Goal: Transaction & Acquisition: Book appointment/travel/reservation

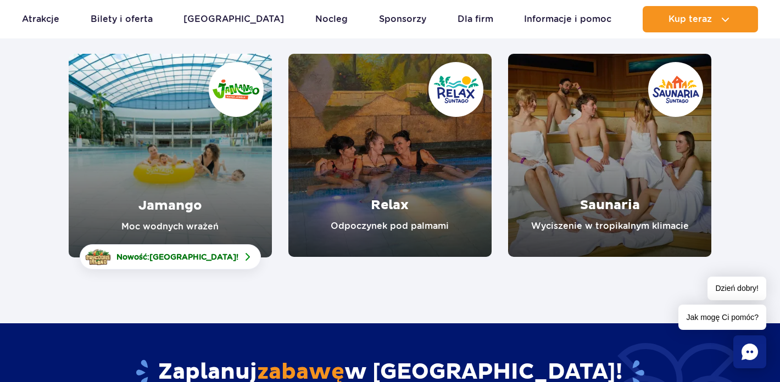
scroll to position [156, 0]
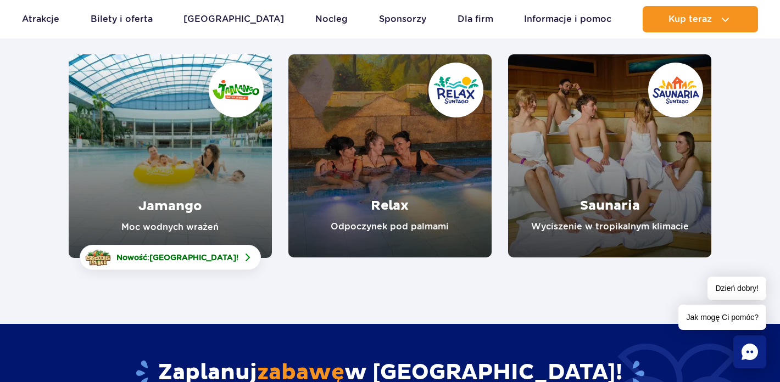
click at [358, 148] on link "Relax" at bounding box center [389, 155] width 203 height 203
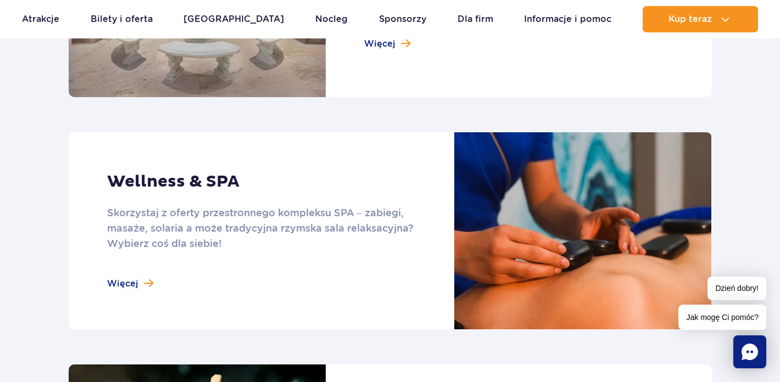
scroll to position [139, 0]
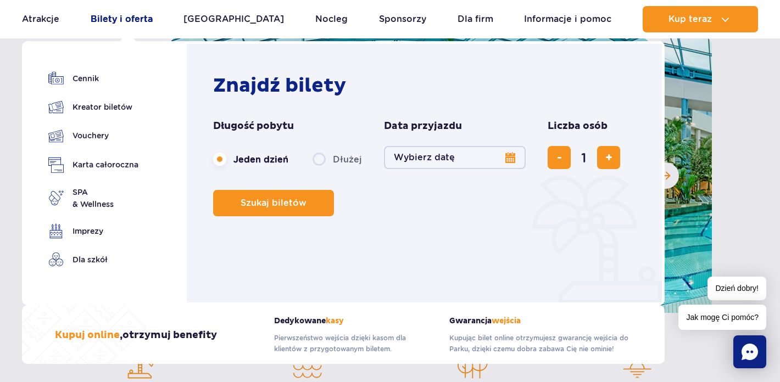
click at [139, 22] on link "Bilety i oferta" at bounding box center [122, 19] width 62 height 26
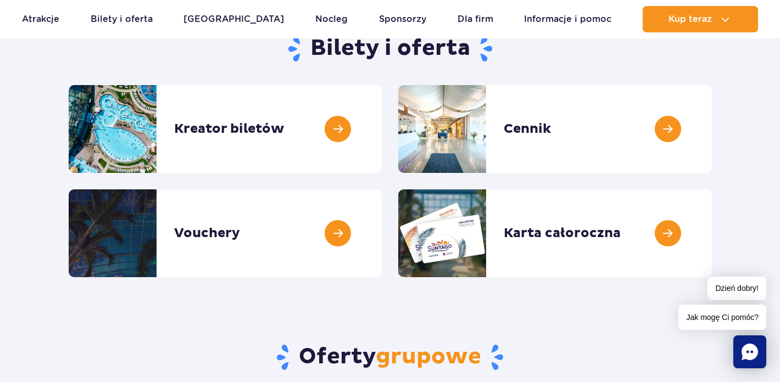
scroll to position [135, 0]
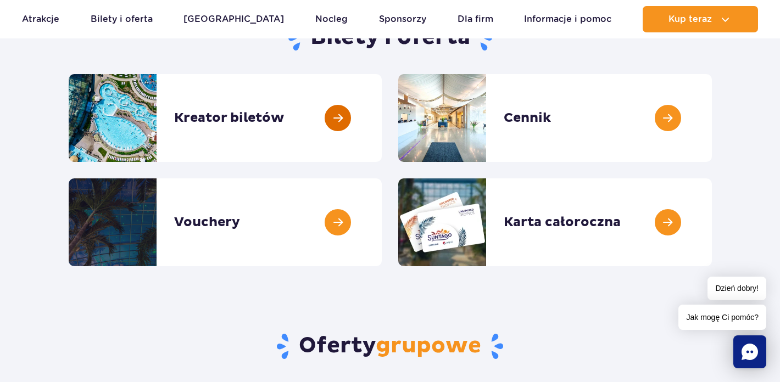
click at [382, 122] on link at bounding box center [382, 118] width 0 height 88
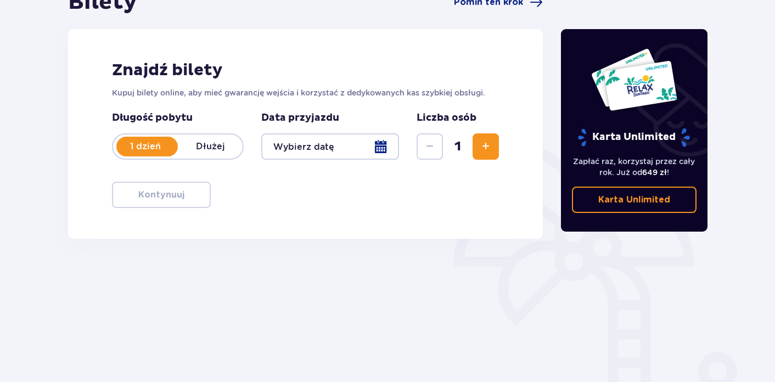
scroll to position [134, 0]
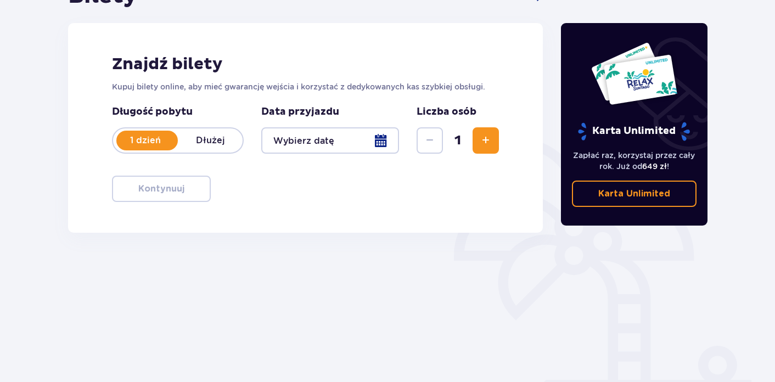
click at [224, 149] on div "1 dzień Dłużej" at bounding box center [178, 140] width 132 height 26
click at [146, 148] on div "1 dzień Dłużej" at bounding box center [178, 140] width 132 height 26
click at [229, 138] on p "Dłużej" at bounding box center [210, 141] width 65 height 12
click at [354, 148] on div at bounding box center [330, 140] width 138 height 26
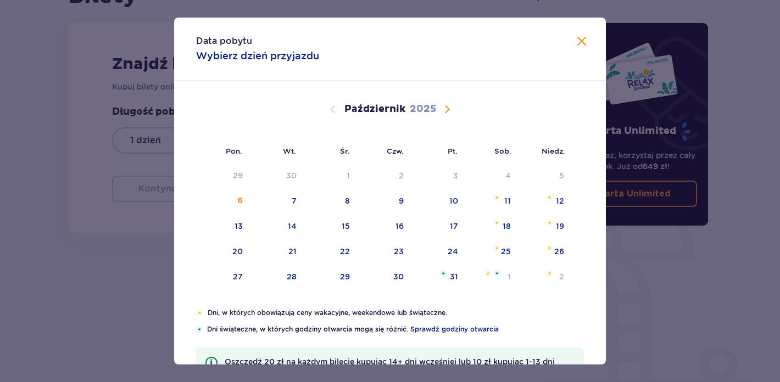
click at [446, 103] on span "Następny miesiąc" at bounding box center [446, 109] width 13 height 13
click at [446, 120] on div "[DATE]" at bounding box center [389, 122] width 363 height 82
click at [446, 113] on span "Następny miesiąc" at bounding box center [446, 109] width 13 height 13
click at [331, 111] on span "Poprzedni miesiąc" at bounding box center [332, 109] width 13 height 13
click at [543, 204] on div "9" at bounding box center [544, 201] width 54 height 24
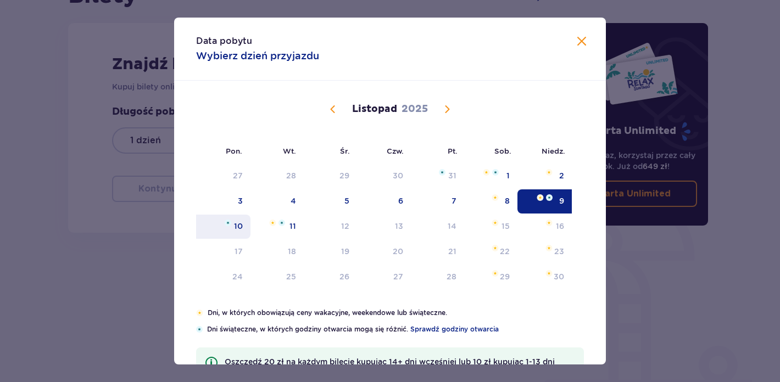
click at [229, 224] on img at bounding box center [228, 223] width 7 height 7
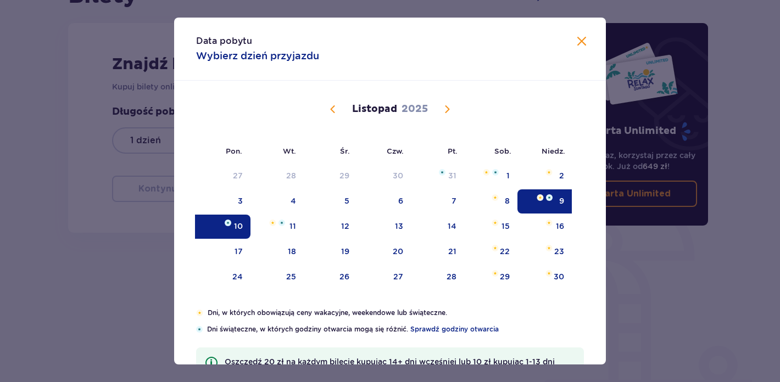
type input "[DATE] - [DATE]"
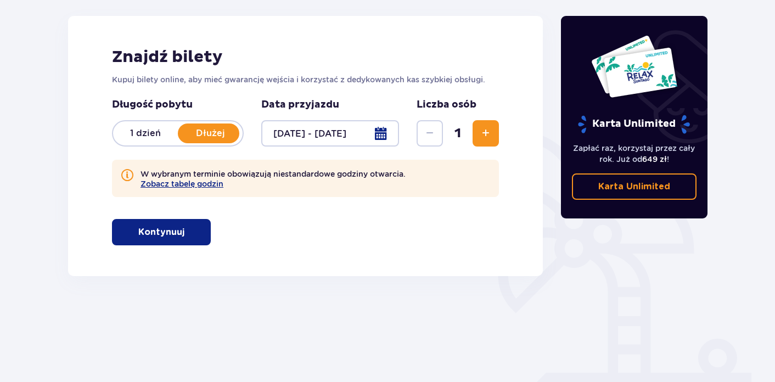
scroll to position [139, 0]
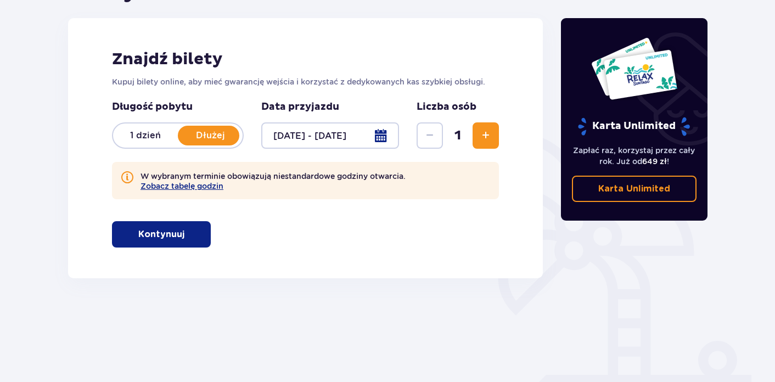
click at [481, 141] on span "Zwiększ" at bounding box center [485, 135] width 13 height 13
click at [176, 236] on button "Kontynuuj" at bounding box center [161, 234] width 99 height 26
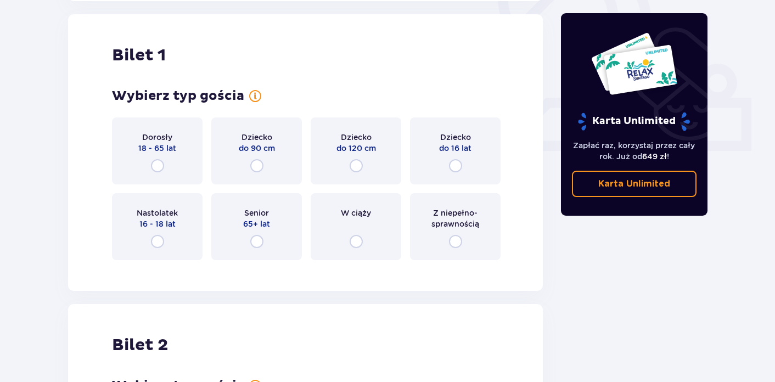
scroll to position [417, 0]
click at [160, 170] on input "radio" at bounding box center [157, 164] width 13 height 13
radio input "true"
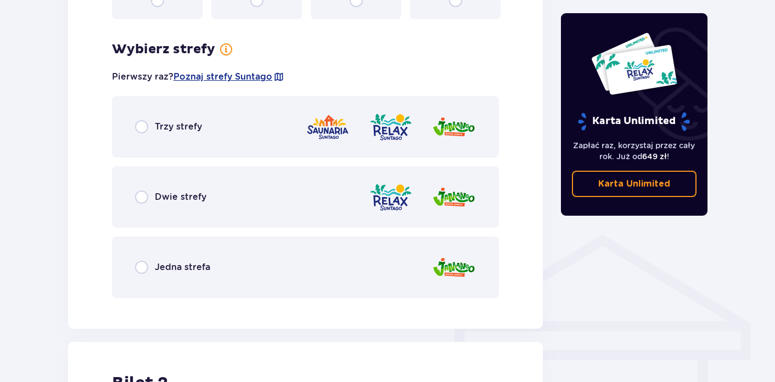
scroll to position [657, 0]
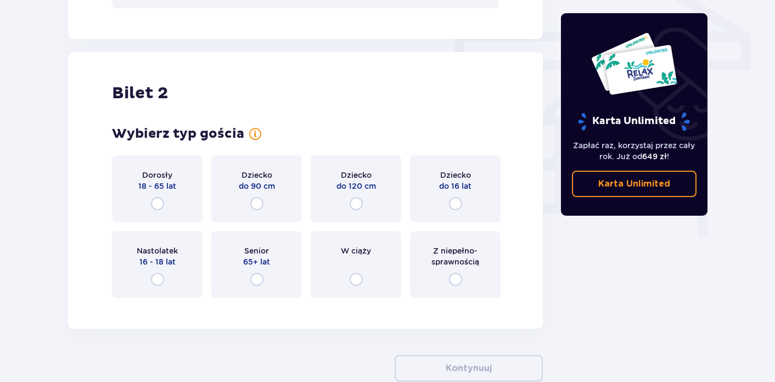
click at [164, 174] on span "Dorosły" at bounding box center [157, 175] width 30 height 11
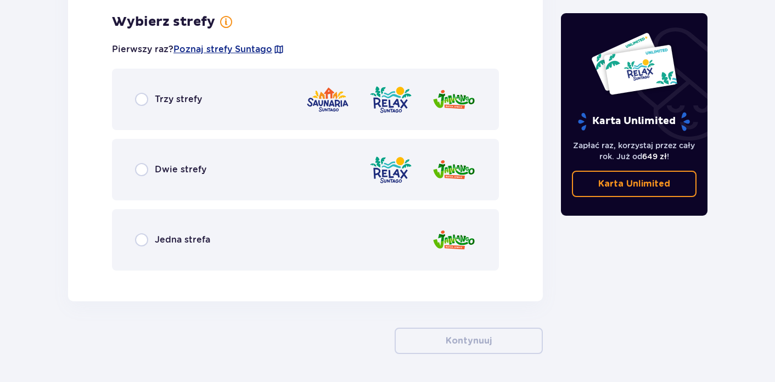
scroll to position [1254, 0]
click at [196, 165] on span "Dwie strefy" at bounding box center [181, 169] width 52 height 12
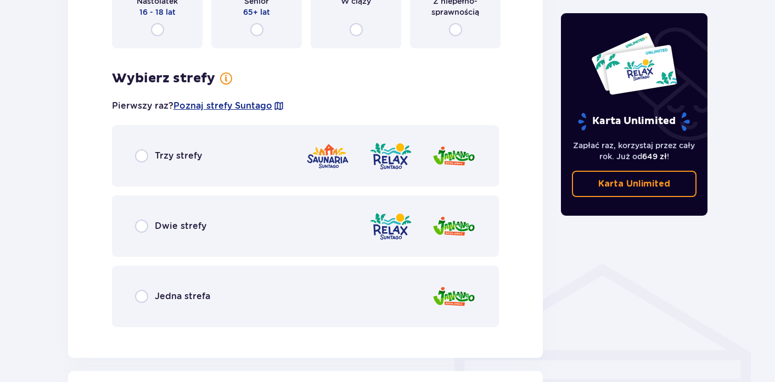
scroll to position [612, 0]
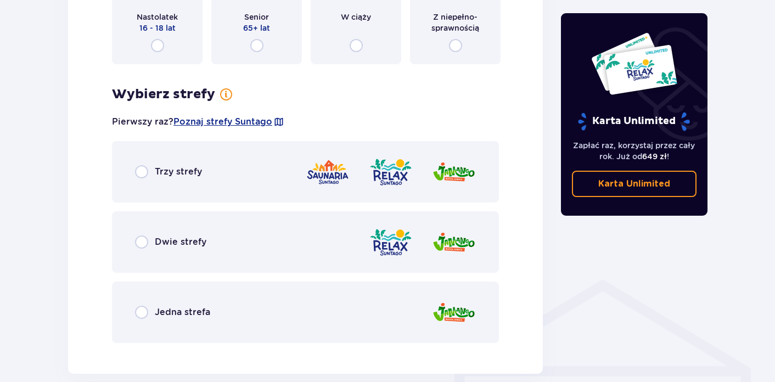
click at [184, 237] on span "Dwie strefy" at bounding box center [181, 242] width 52 height 12
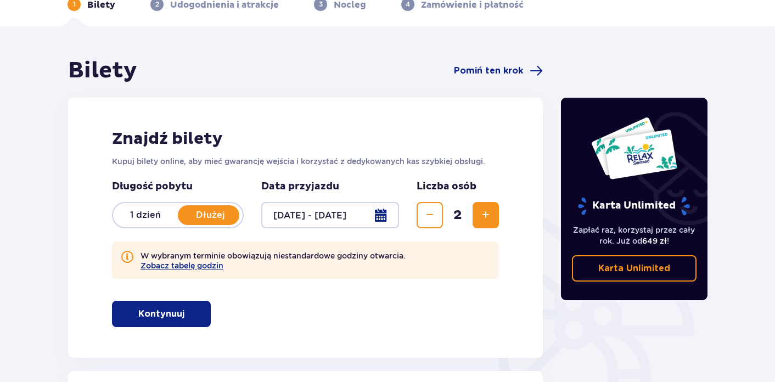
scroll to position [70, 0]
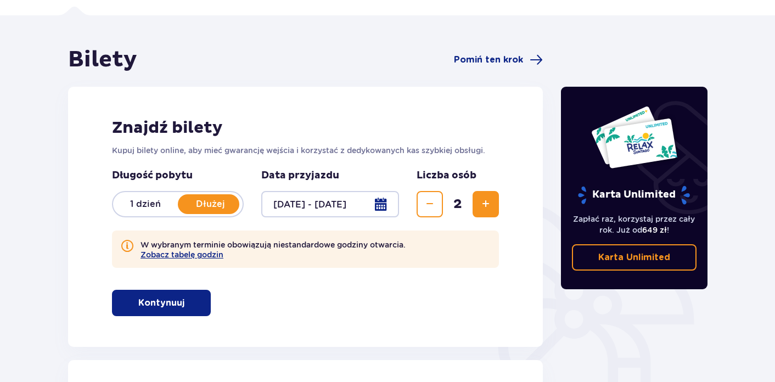
click at [209, 209] on p "Dłużej" at bounding box center [210, 204] width 65 height 12
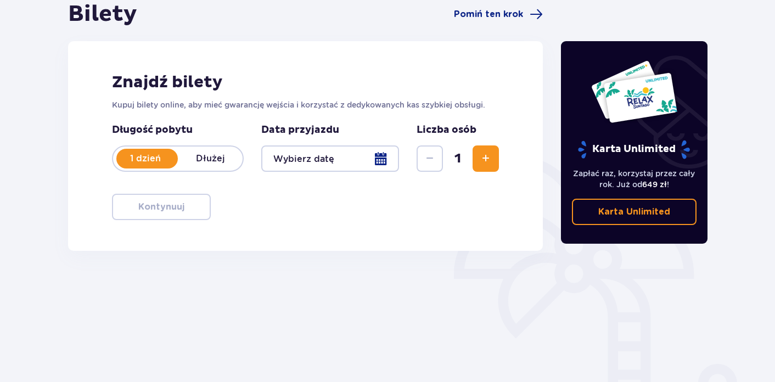
scroll to position [118, 0]
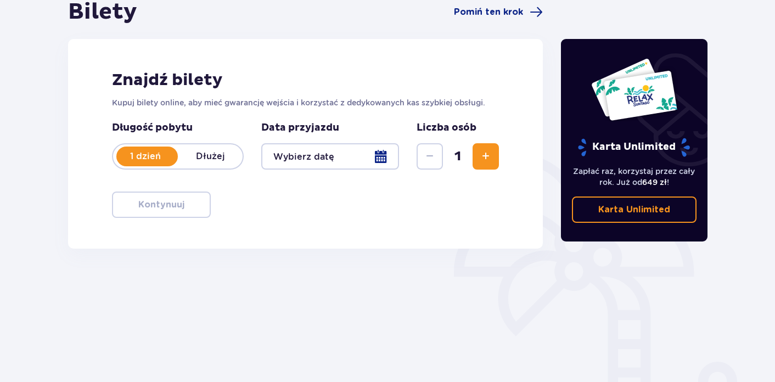
click at [489, 158] on span "Zwiększ" at bounding box center [485, 156] width 13 height 13
click at [374, 153] on div at bounding box center [330, 156] width 138 height 26
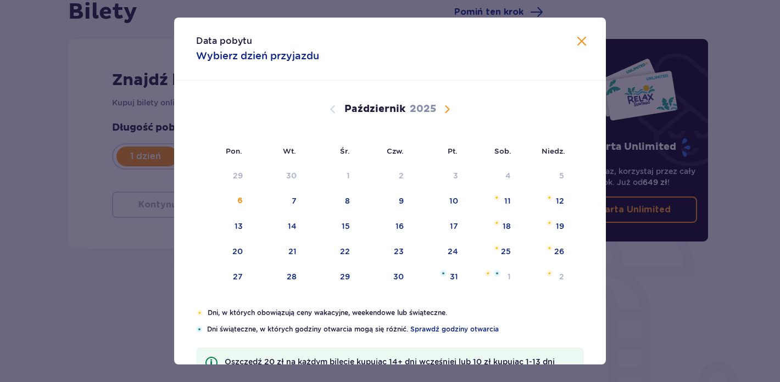
click at [446, 107] on span "Następny miesiąc" at bounding box center [446, 109] width 13 height 13
click at [567, 208] on div "9" at bounding box center [544, 201] width 54 height 24
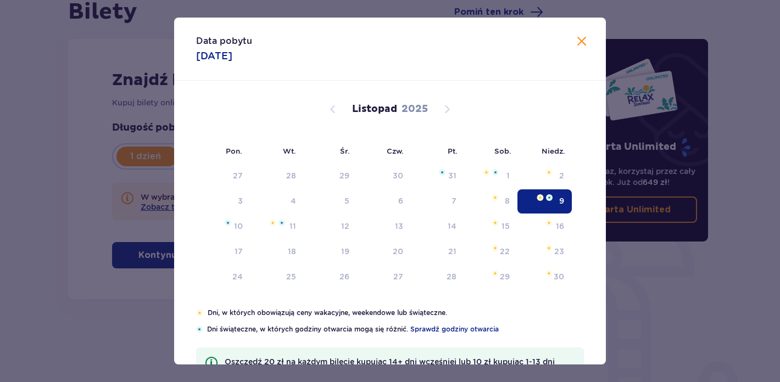
type input "[DATE]"
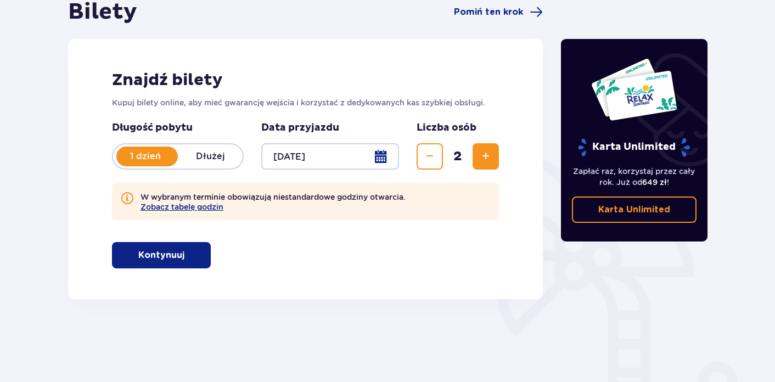
click at [182, 251] on span "button" at bounding box center [186, 255] width 13 height 13
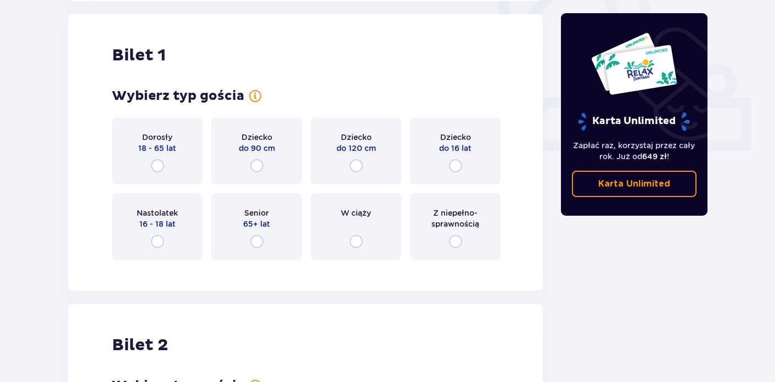
scroll to position [417, 0]
click at [177, 169] on div "Dorosły 18 - 65 lat" at bounding box center [157, 149] width 91 height 67
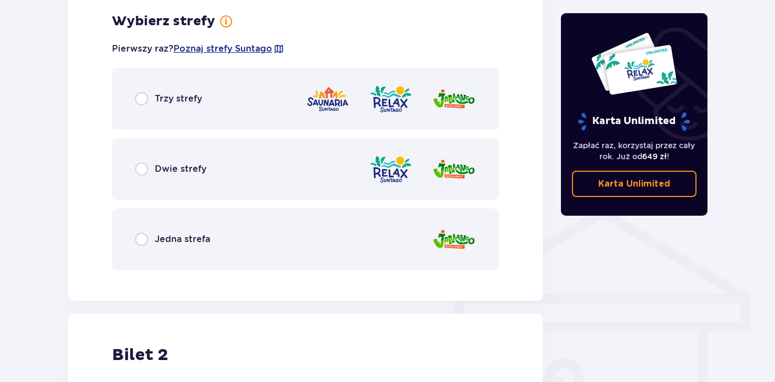
scroll to position [683, 0]
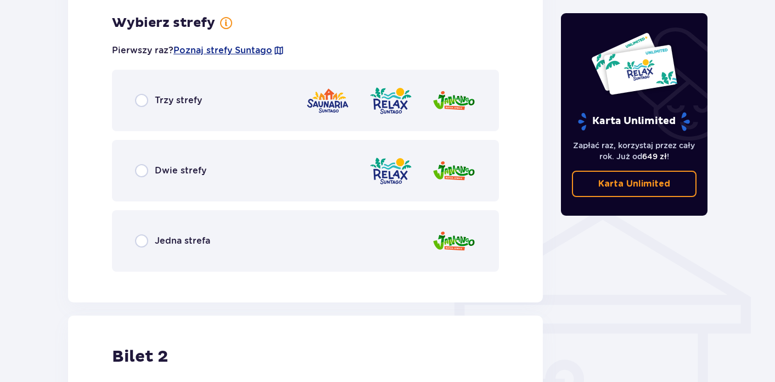
click at [183, 168] on span "Dwie strefy" at bounding box center [181, 171] width 52 height 12
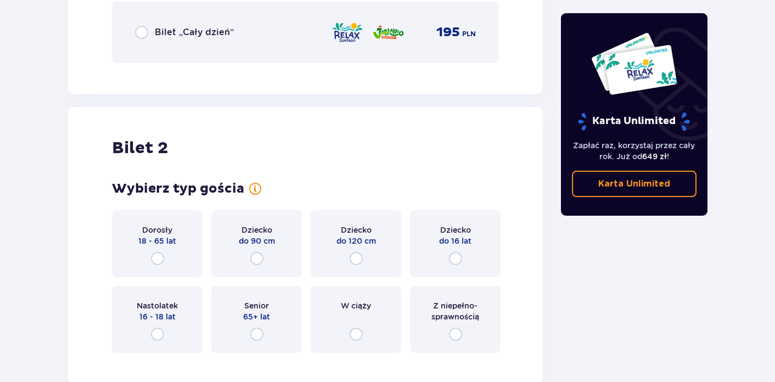
scroll to position [1309, 0]
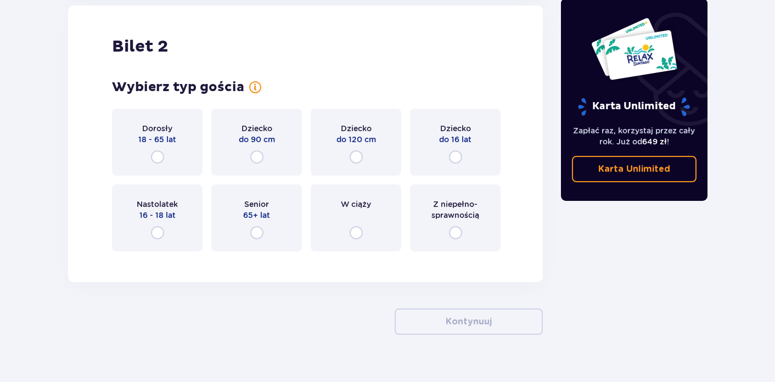
click at [176, 149] on div "Dorosły 18 - 65 lat" at bounding box center [157, 142] width 91 height 67
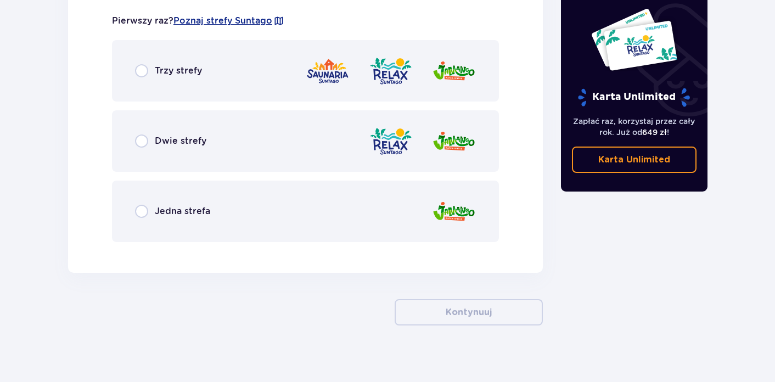
scroll to position [1601, 0]
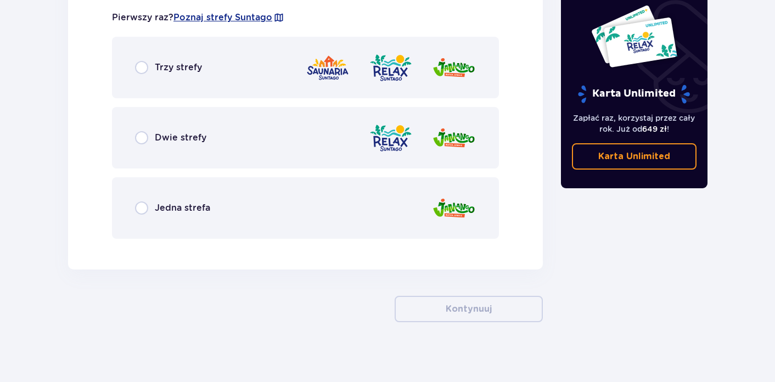
click at [192, 139] on span "Dwie strefy" at bounding box center [181, 138] width 52 height 12
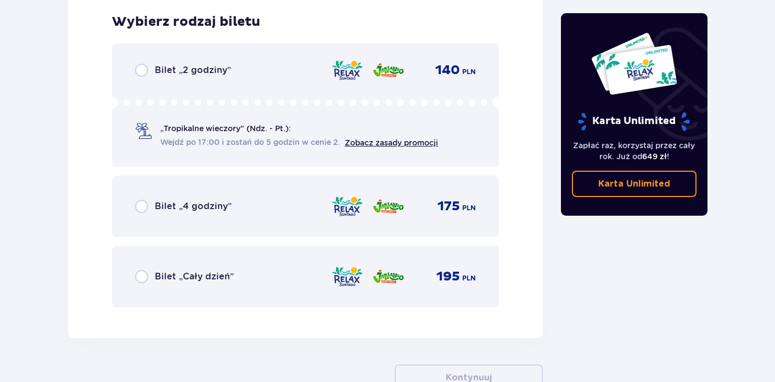
scroll to position [1848, 0]
click at [291, 288] on div "Bilet „Cały dzień” 195 PLN" at bounding box center [305, 276] width 341 height 23
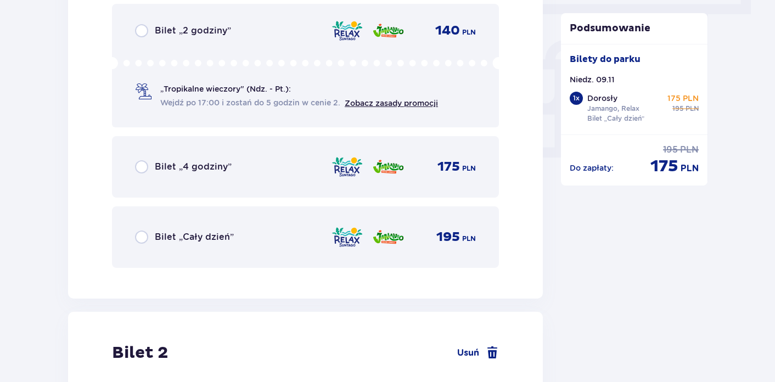
scroll to position [1002, 0]
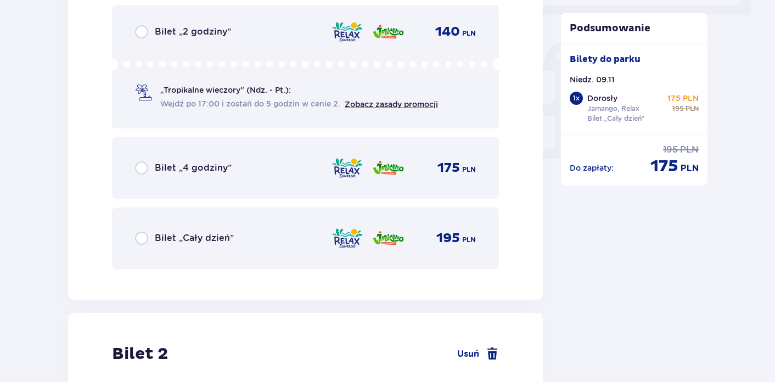
click at [270, 249] on div "Bilet „Cały dzień” 195 PLN" at bounding box center [305, 238] width 341 height 23
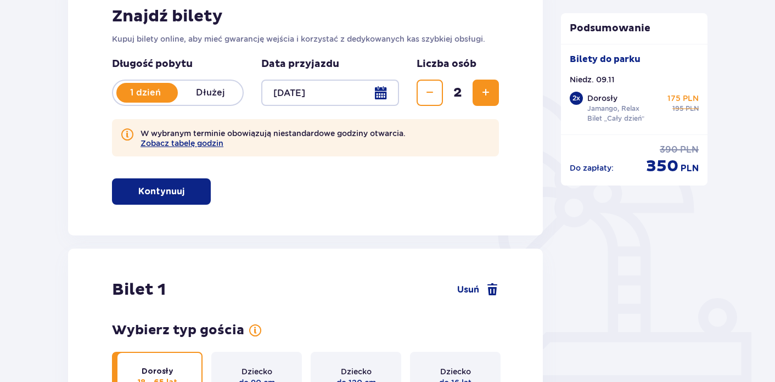
scroll to position [150, 0]
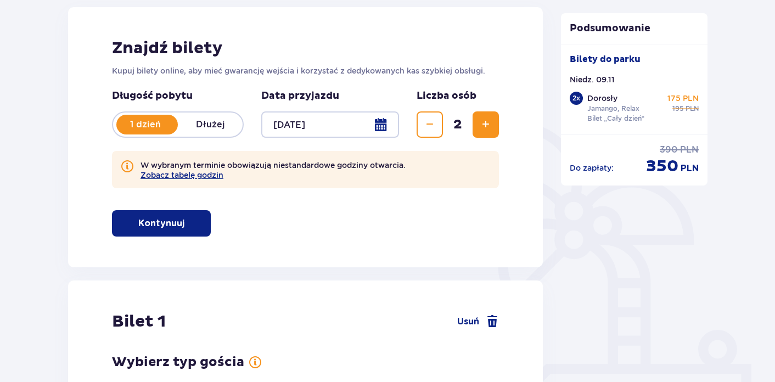
click at [212, 129] on p "Dłużej" at bounding box center [210, 125] width 65 height 12
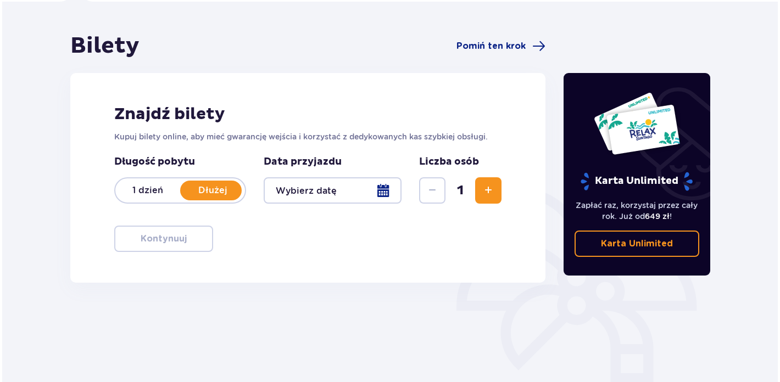
scroll to position [85, 0]
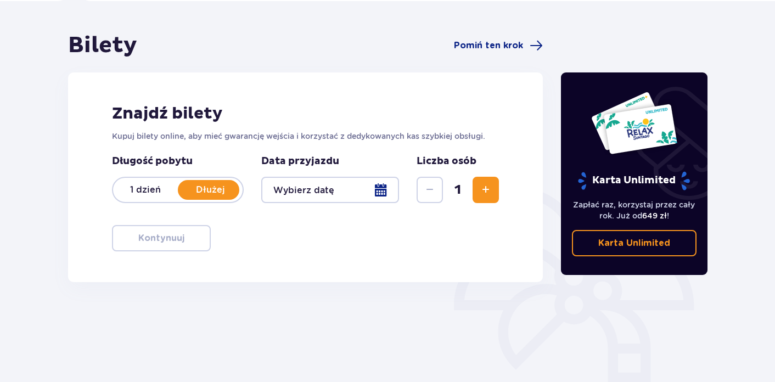
click at [366, 197] on div at bounding box center [330, 190] width 138 height 26
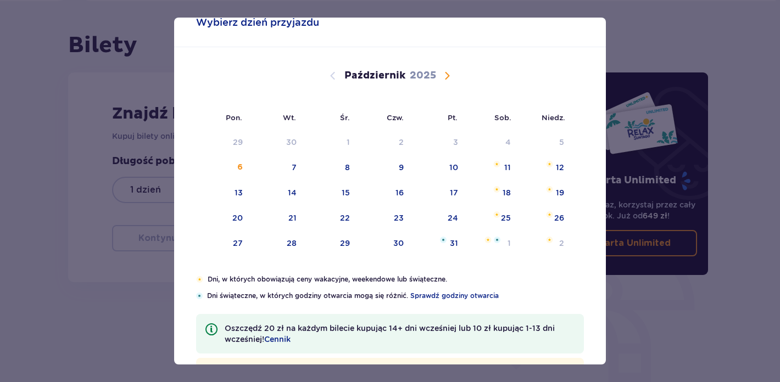
scroll to position [43, 0]
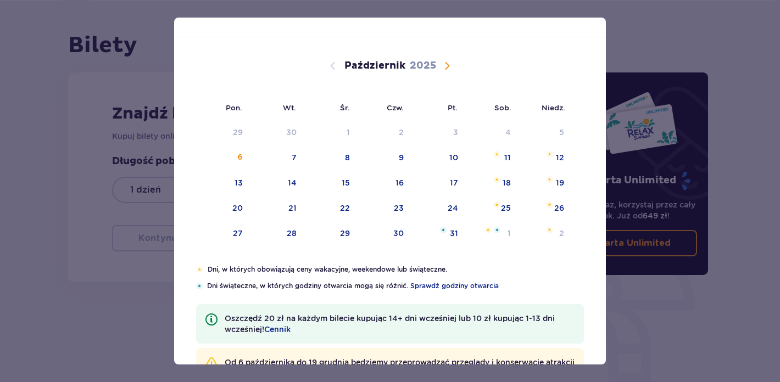
click at [442, 68] on span "Następny miesiąc" at bounding box center [446, 65] width 13 height 13
click at [532, 156] on div "9" at bounding box center [544, 158] width 54 height 24
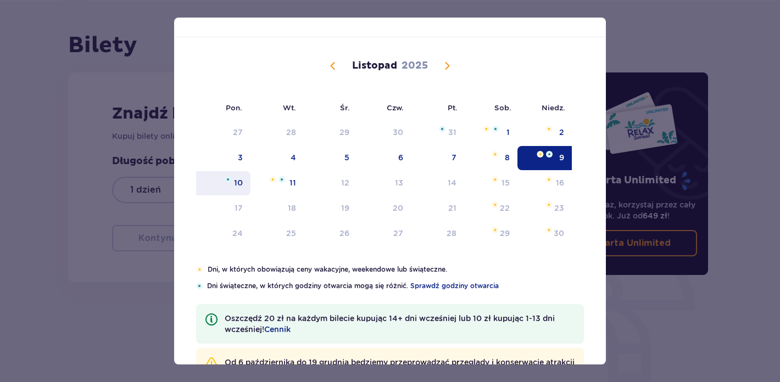
click at [237, 180] on div "10" at bounding box center [238, 182] width 9 height 11
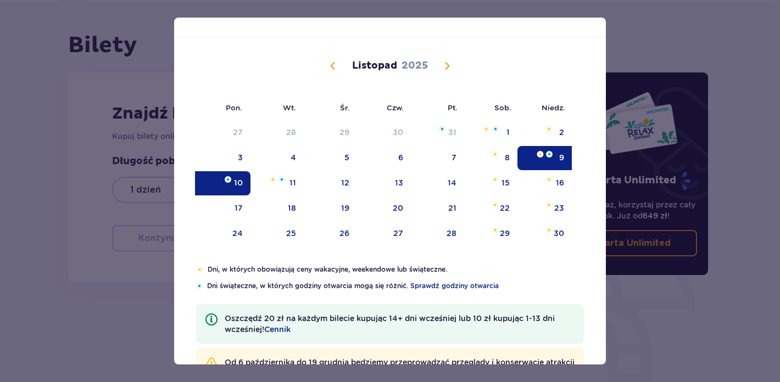
type input "[DATE] - [DATE]"
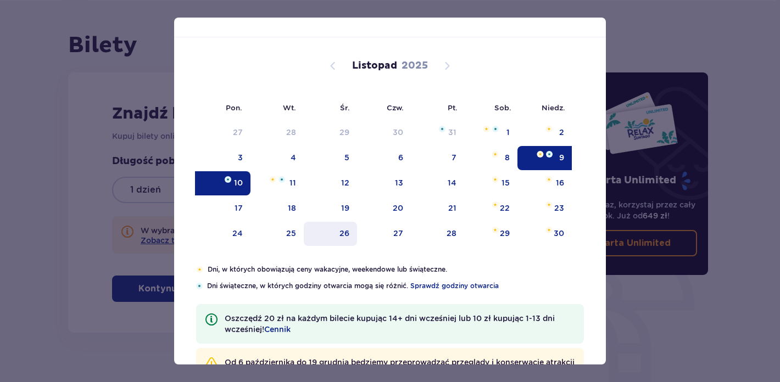
scroll to position [66, 0]
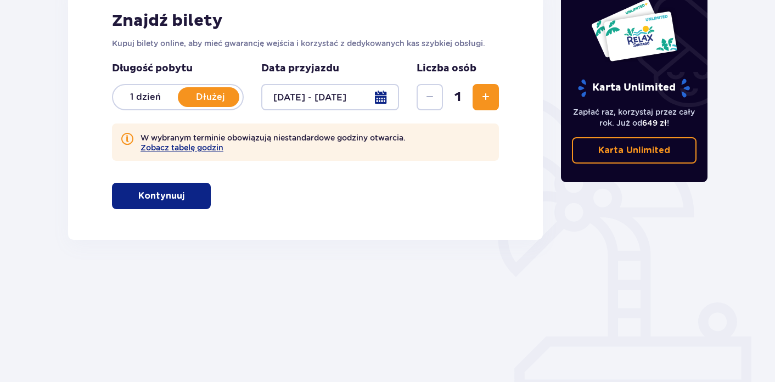
scroll to position [177, 0]
click at [484, 94] on span "Zwiększ" at bounding box center [485, 97] width 13 height 13
click at [170, 183] on button "Kontynuuj" at bounding box center [161, 196] width 99 height 26
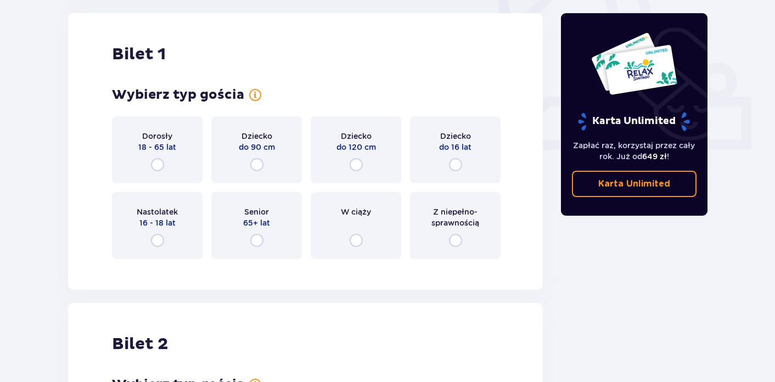
click at [170, 153] on div "Dorosły 18 - 65 lat" at bounding box center [157, 149] width 91 height 67
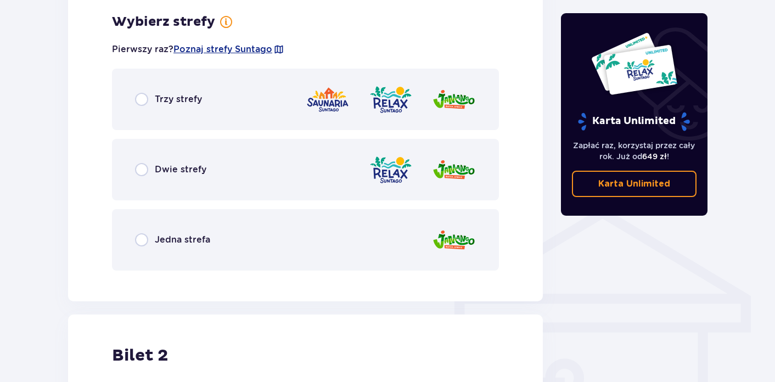
scroll to position [685, 0]
click at [171, 164] on span "Dwie strefy" at bounding box center [181, 169] width 52 height 12
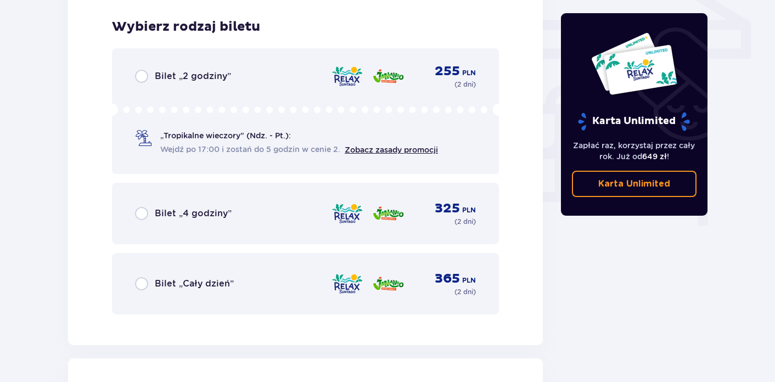
scroll to position [964, 0]
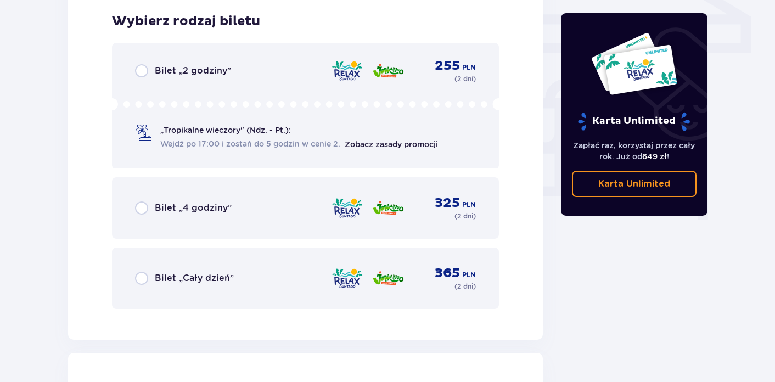
click at [202, 253] on div "Bilet „Cały dzień” 365 PLN ( 2 dni )" at bounding box center [305, 278] width 387 height 61
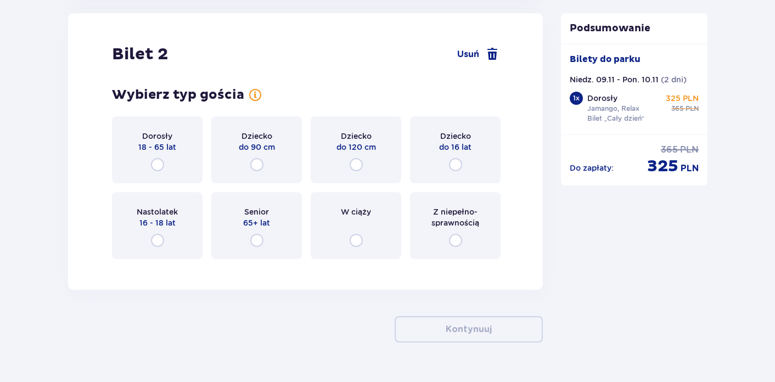
click at [169, 161] on div "Dorosły 18 - 65 lat" at bounding box center [157, 149] width 91 height 67
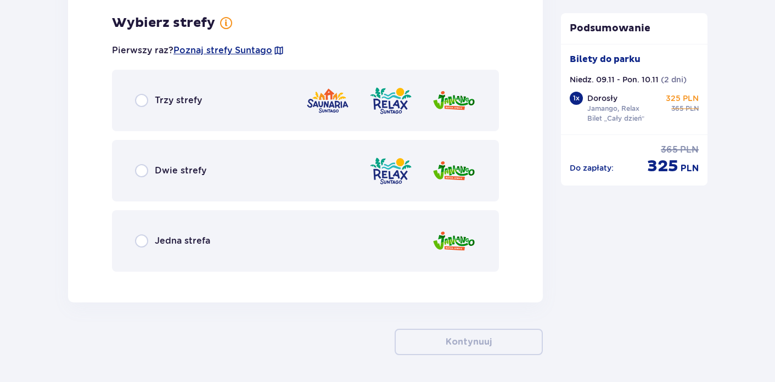
scroll to position [1572, 0]
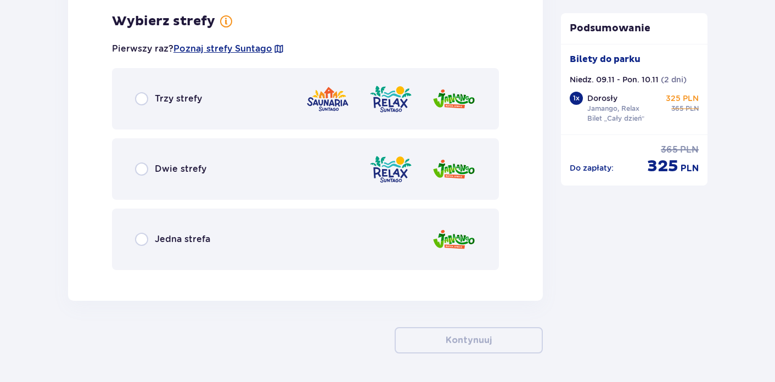
click at [209, 177] on div "Dwie strefy" at bounding box center [305, 168] width 387 height 61
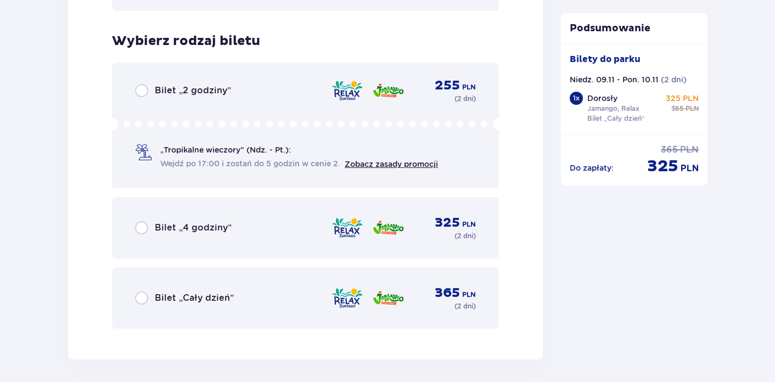
scroll to position [1851, 0]
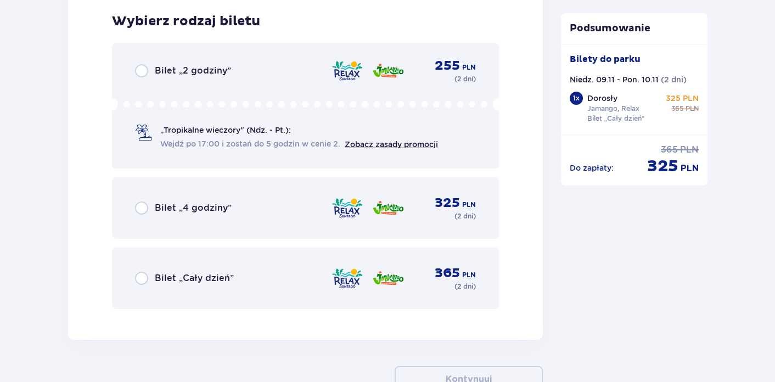
click at [241, 262] on div "Bilet „Cały dzień” 365 PLN ( 2 dni )" at bounding box center [305, 278] width 387 height 61
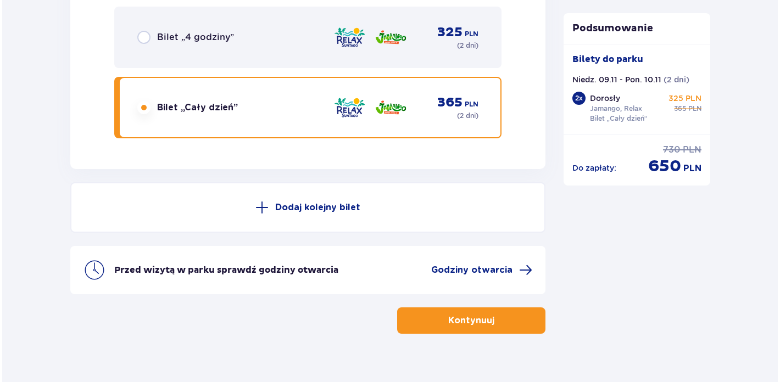
scroll to position [2024, 0]
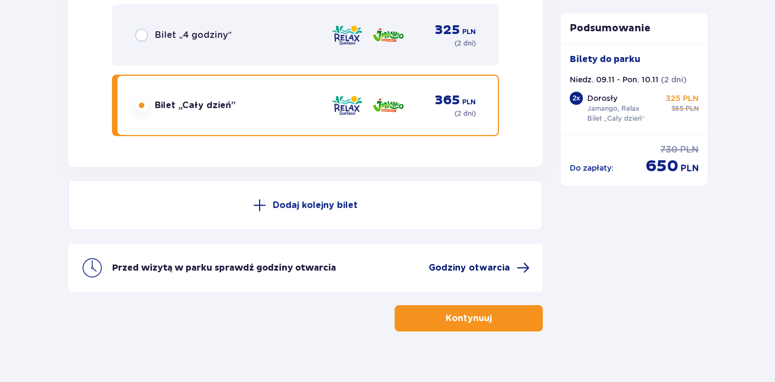
click at [462, 273] on span "Godziny otwarcia" at bounding box center [469, 268] width 81 height 12
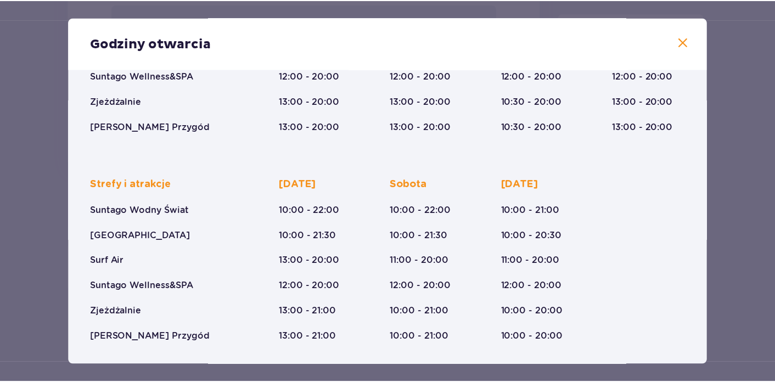
scroll to position [199, 0]
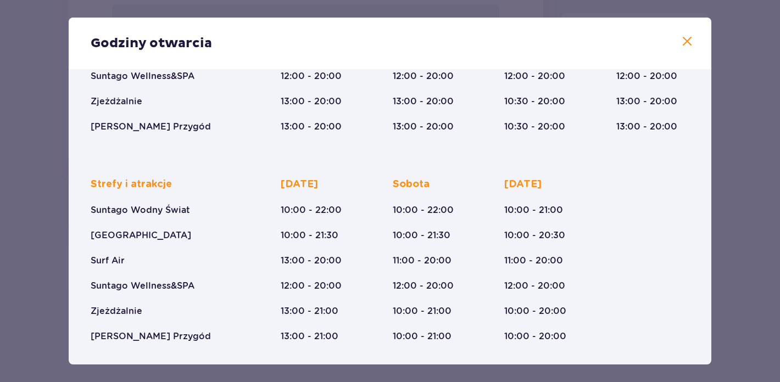
click at [683, 34] on div "Godziny otwarcia" at bounding box center [390, 44] width 642 height 52
click at [683, 43] on span at bounding box center [686, 41] width 13 height 13
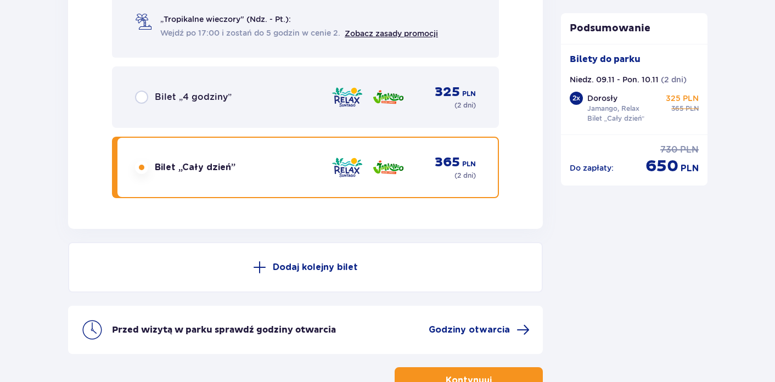
scroll to position [1982, 0]
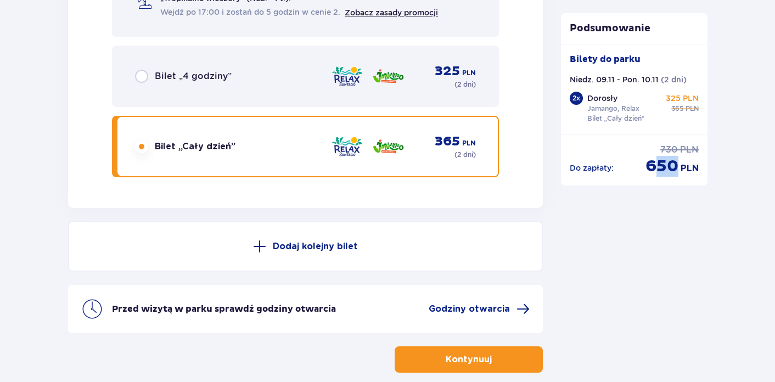
drag, startPoint x: 654, startPoint y: 169, endPoint x: 674, endPoint y: 169, distance: 19.8
click at [674, 169] on span "650" at bounding box center [662, 166] width 33 height 21
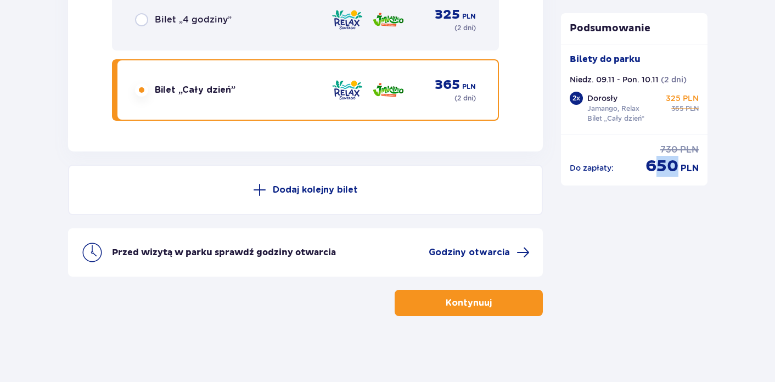
scroll to position [2039, 0]
click at [469, 293] on button "Kontynuuj" at bounding box center [469, 303] width 148 height 26
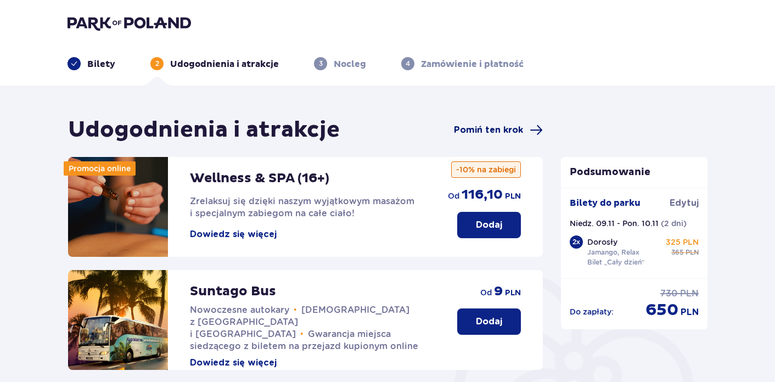
click at [491, 127] on span "Pomiń ten krok" at bounding box center [488, 130] width 69 height 12
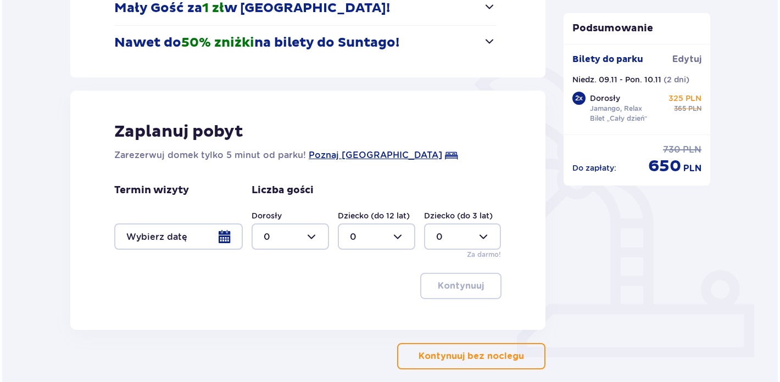
scroll to position [254, 0]
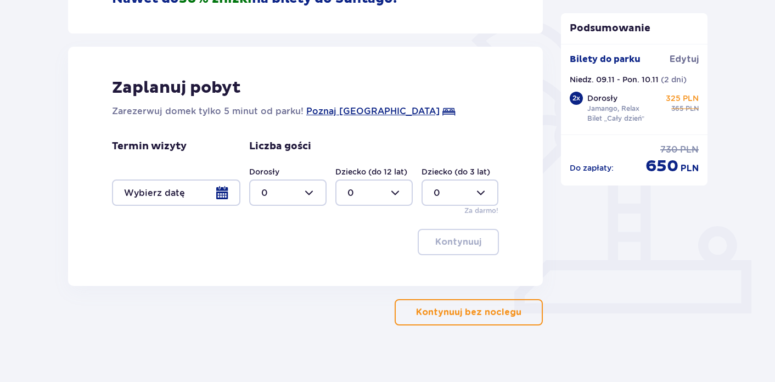
click at [228, 192] on div at bounding box center [176, 193] width 128 height 26
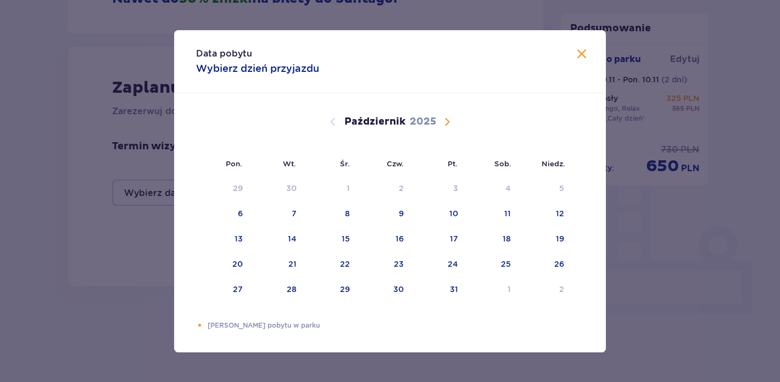
click at [446, 126] on span "Następny miesiąc" at bounding box center [446, 121] width 13 height 13
click at [549, 216] on div "Pomarańczowa kropka" at bounding box center [548, 213] width 7 height 7
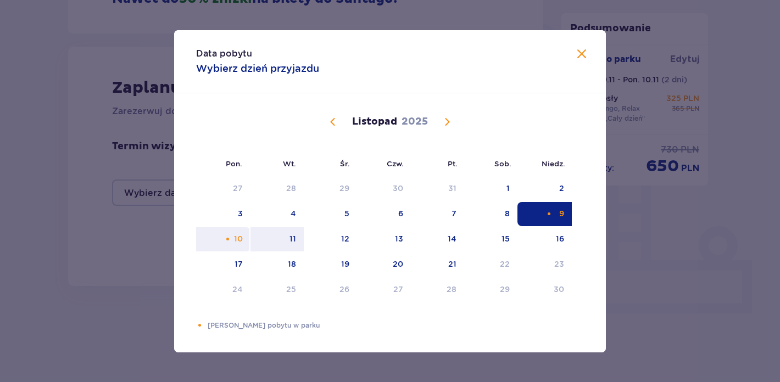
click at [232, 237] on div "10" at bounding box center [223, 239] width 54 height 24
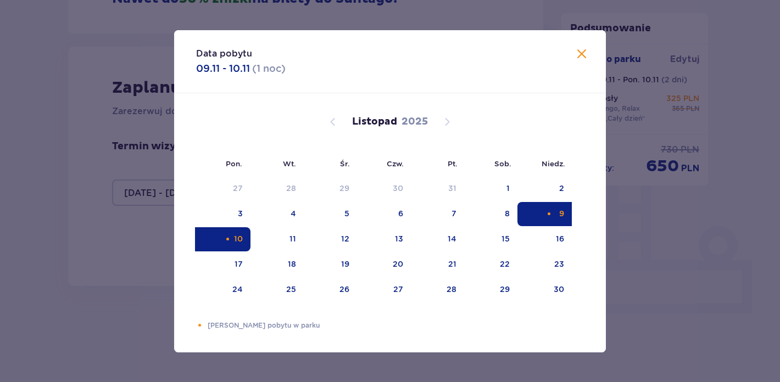
type input "[DATE] - [DATE]"
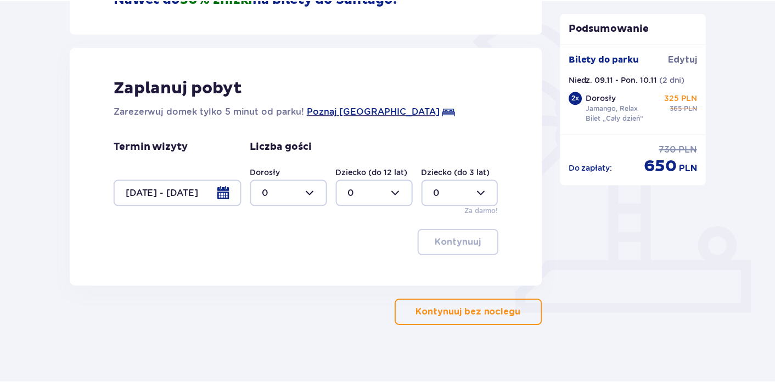
scroll to position [263, 0]
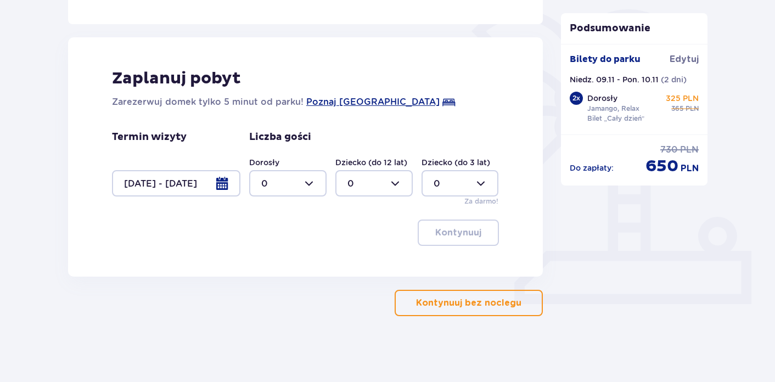
click at [309, 188] on div at bounding box center [287, 183] width 77 height 26
click at [277, 261] on div "2" at bounding box center [287, 263] width 53 height 12
type input "2"
click at [446, 233] on p "Kontynuuj" at bounding box center [458, 233] width 46 height 12
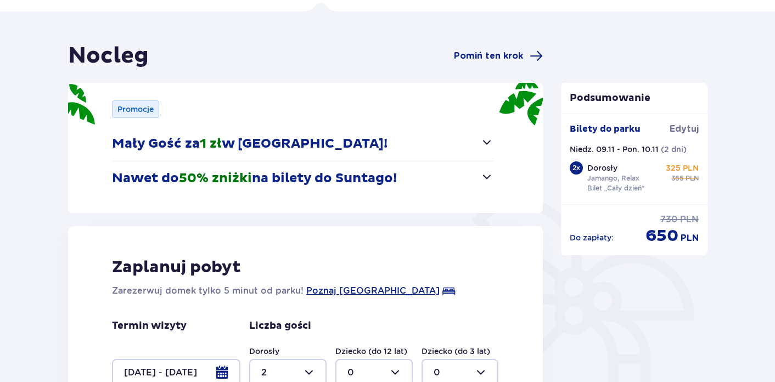
scroll to position [61, 0]
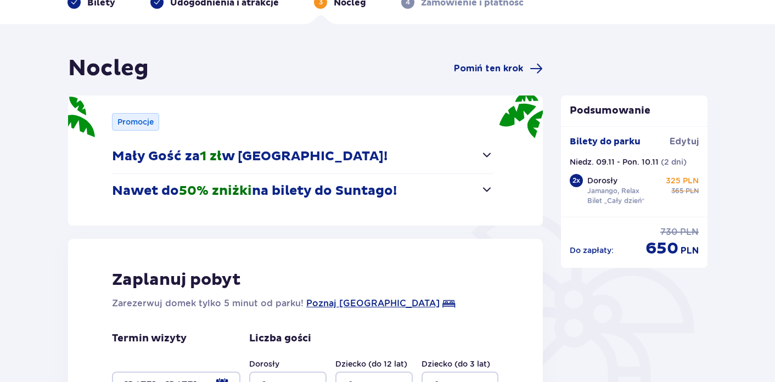
click at [466, 190] on button "Nawet do 50% zniżki na bilety do [GEOGRAPHIC_DATA]!" at bounding box center [303, 191] width 382 height 34
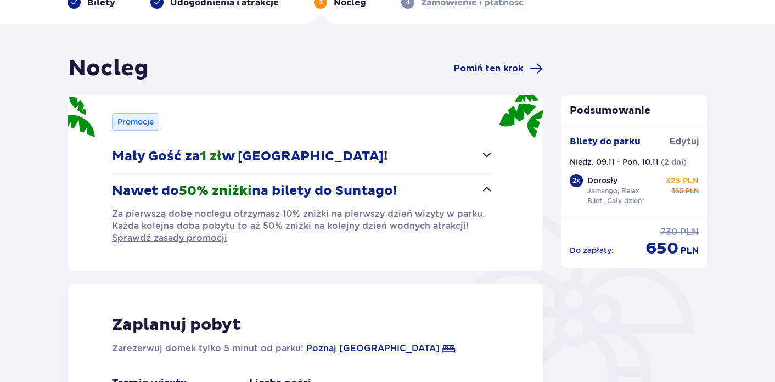
click at [466, 190] on button "Nawet do 50% zniżki na bilety do [GEOGRAPHIC_DATA]!" at bounding box center [303, 191] width 382 height 34
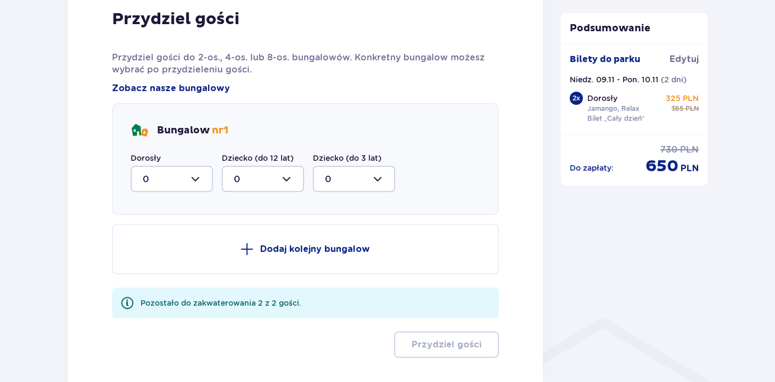
scroll to position [572, 0]
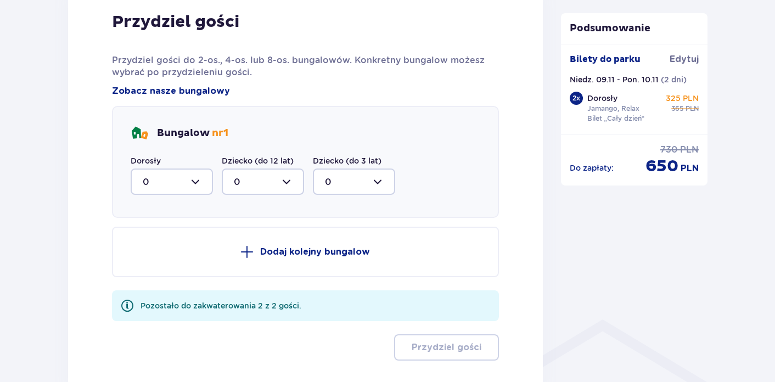
click at [198, 176] on div at bounding box center [172, 182] width 82 height 26
click at [164, 256] on div "2" at bounding box center [172, 261] width 58 height 12
type input "2"
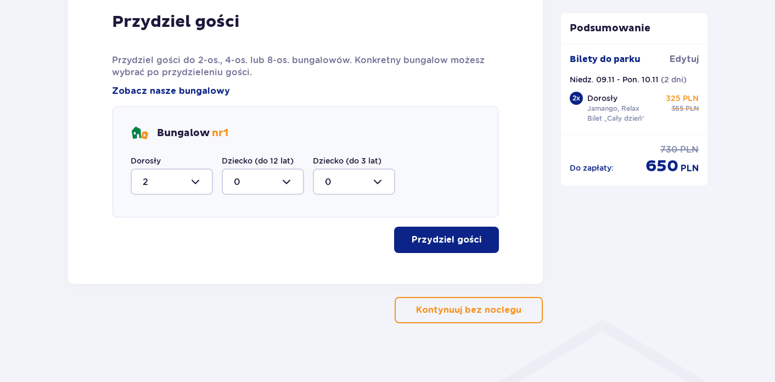
click at [424, 236] on p "Przydziel gości" at bounding box center [447, 240] width 70 height 12
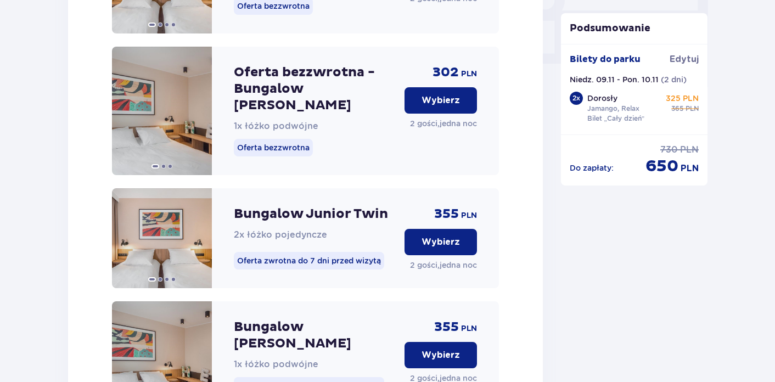
scroll to position [1096, 0]
click at [426, 105] on button "Wybierz" at bounding box center [441, 101] width 72 height 26
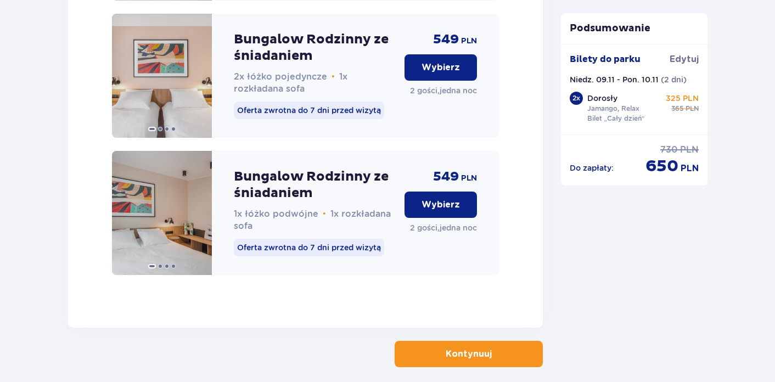
scroll to position [2900, 0]
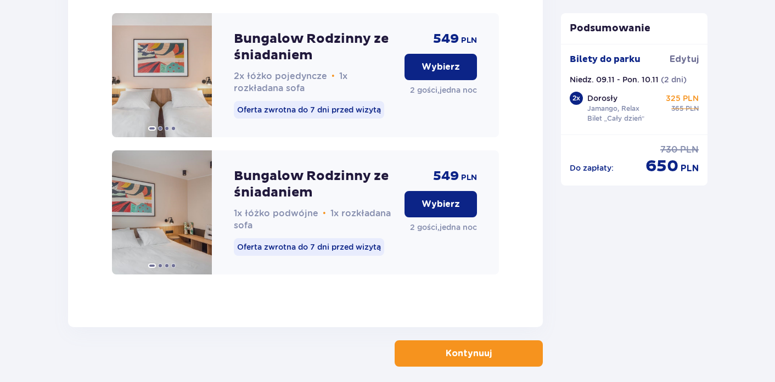
click at [495, 347] on span "button" at bounding box center [493, 353] width 13 height 13
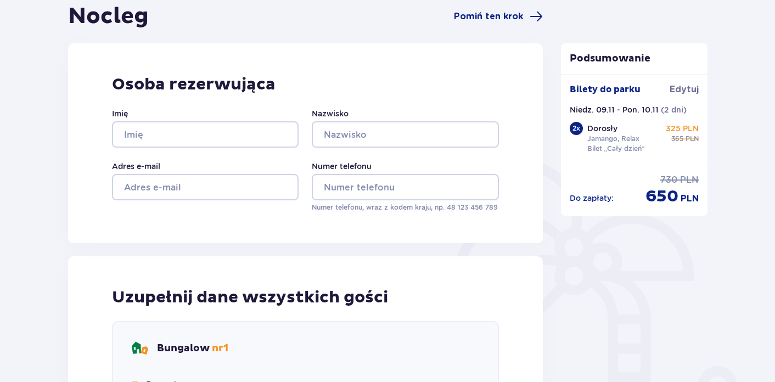
scroll to position [101, 0]
